Goal: Navigation & Orientation: Find specific page/section

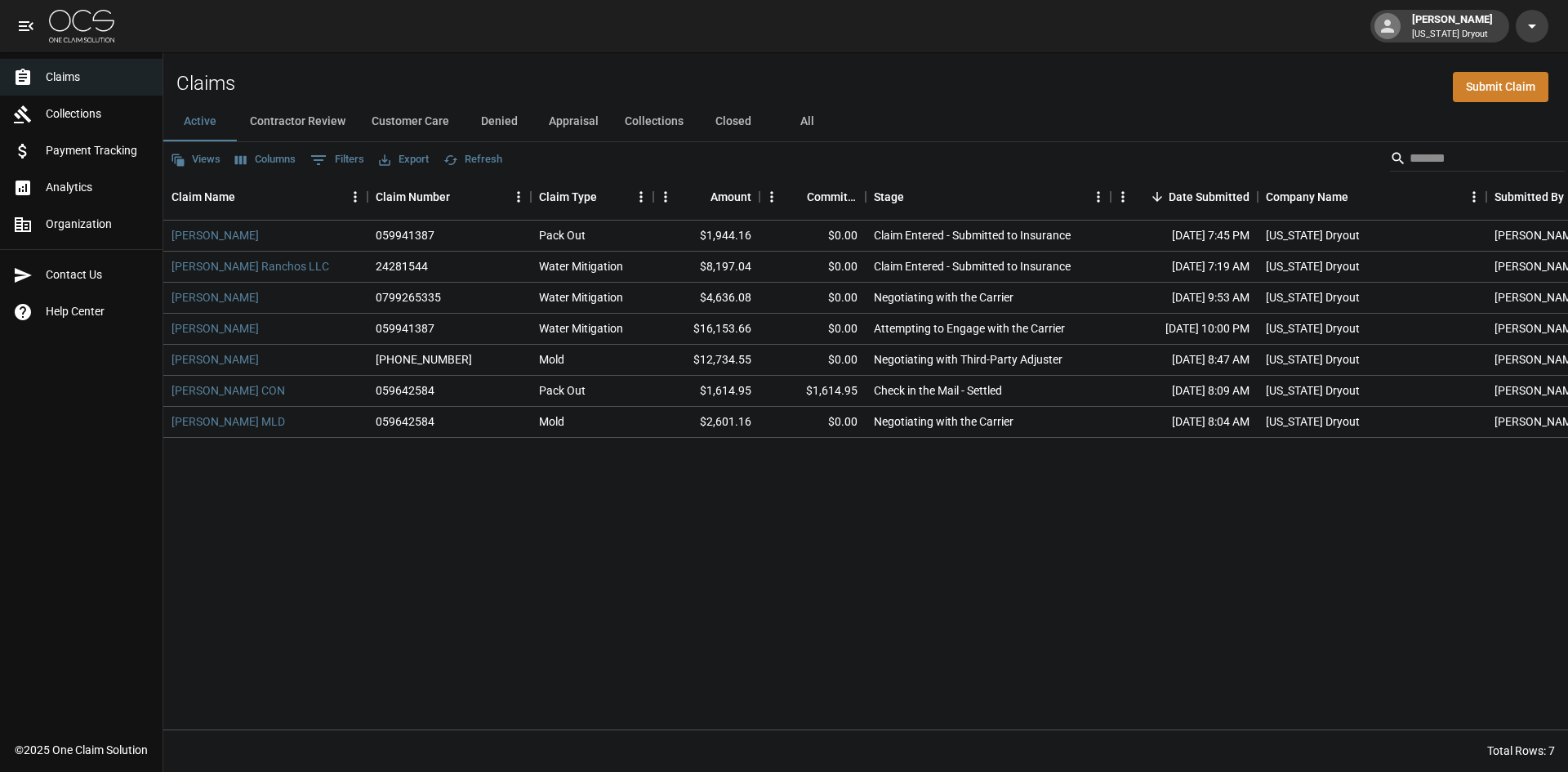
click at [81, 12] on img at bounding box center [81, 26] width 66 height 32
